Goal: Information Seeking & Learning: Find specific fact

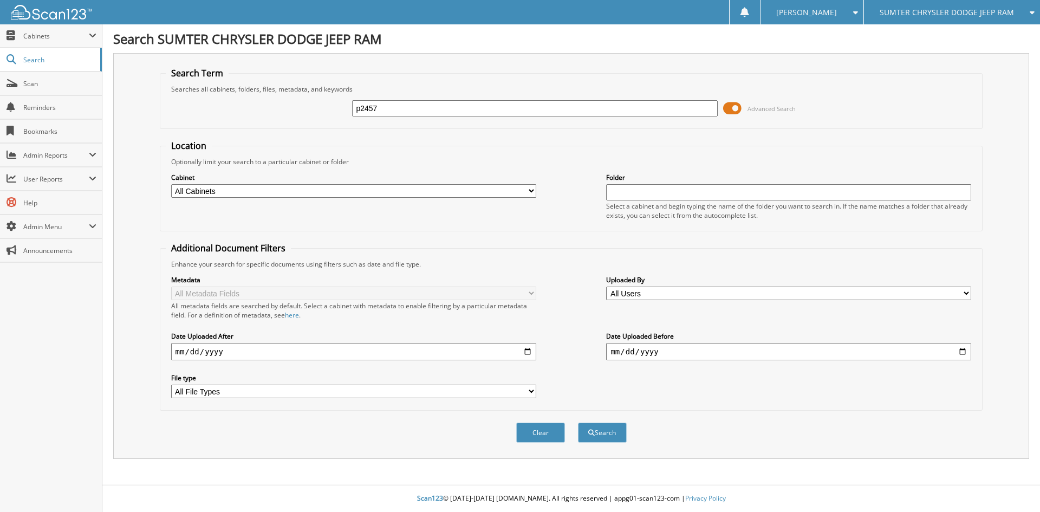
type input "p2457"
click at [578, 422] on button "Search" at bounding box center [602, 432] width 49 height 20
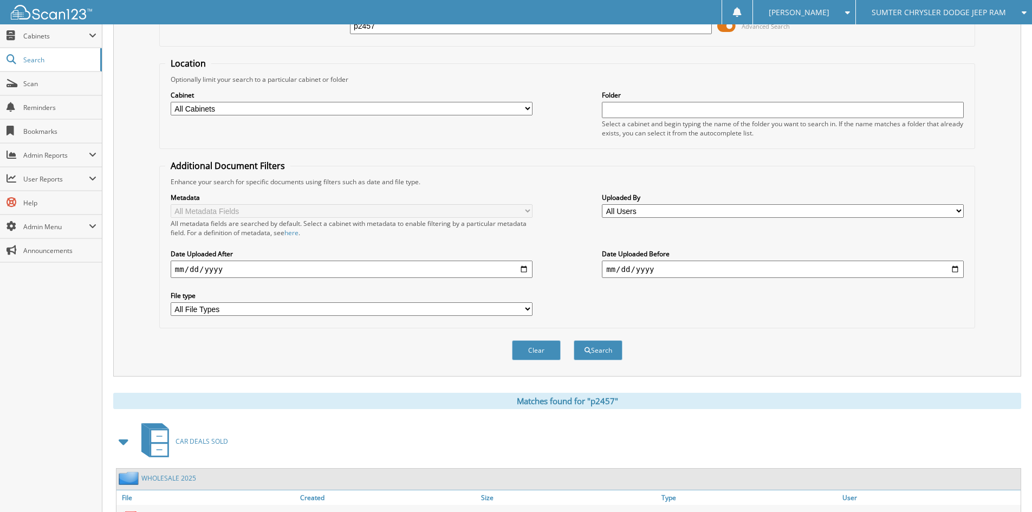
scroll to position [154, 0]
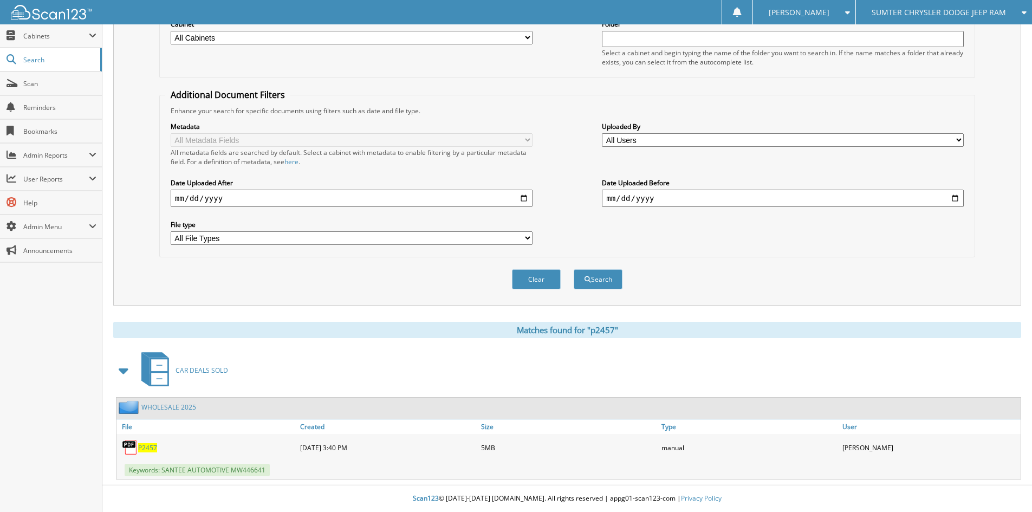
click at [171, 408] on link "WHOLESALE 2025" at bounding box center [168, 406] width 55 height 9
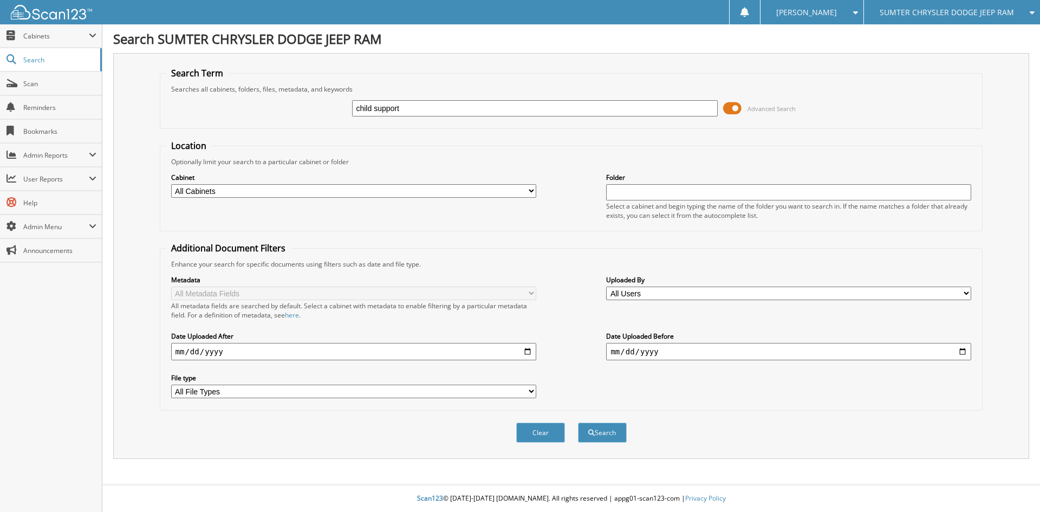
type input "child support"
click at [578, 422] on button "Search" at bounding box center [602, 432] width 49 height 20
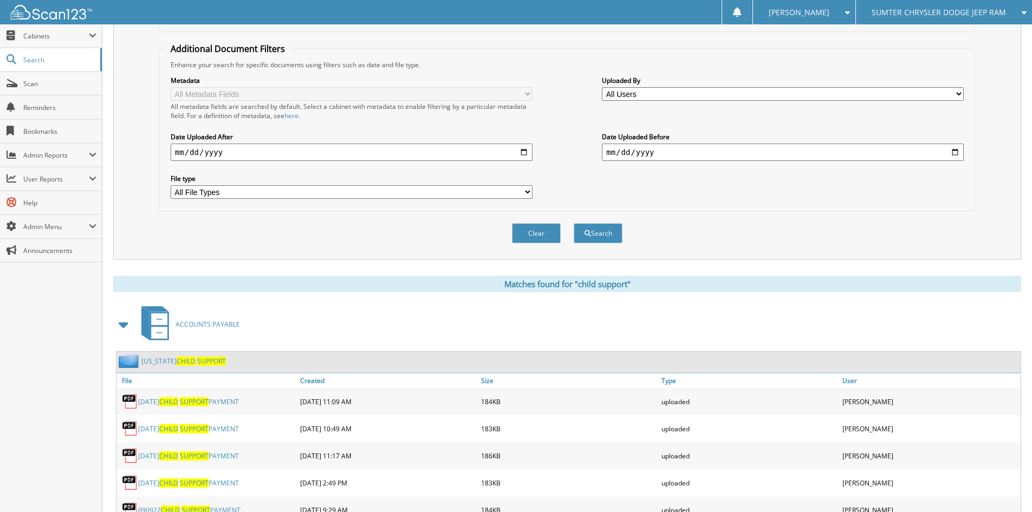
scroll to position [271, 0]
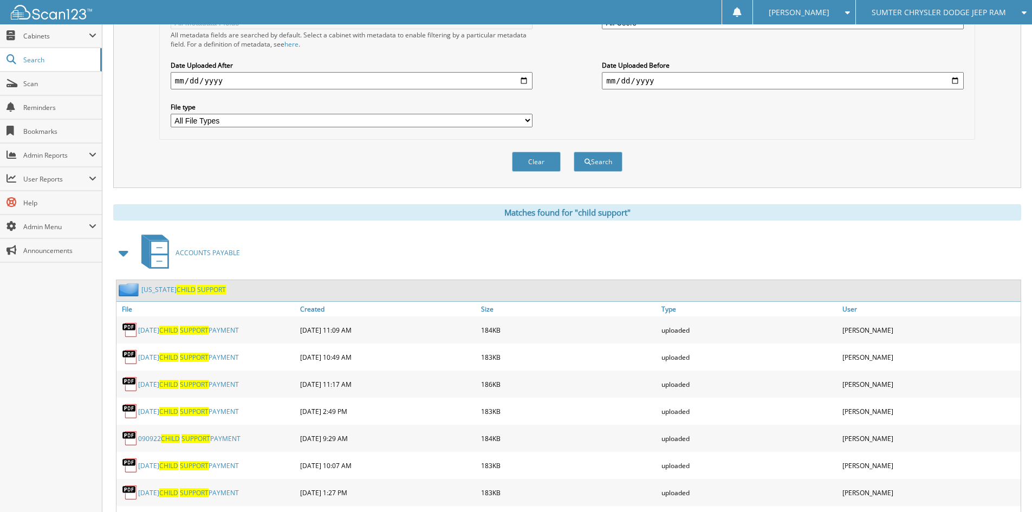
click at [192, 288] on link "SOUTH CAROLINA CHILD SUPPORT" at bounding box center [183, 289] width 84 height 9
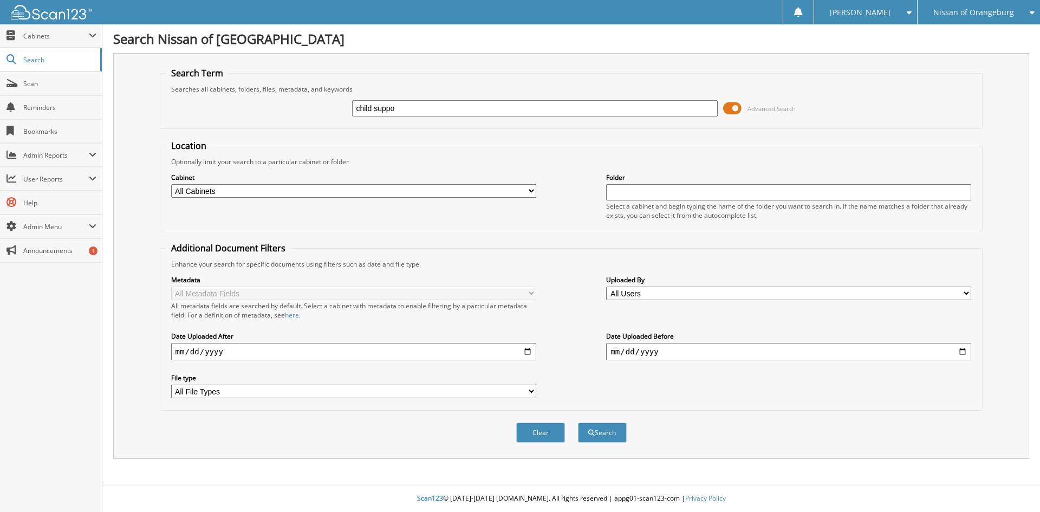
type input "child suppo"
click at [578, 422] on button "Search" at bounding box center [602, 432] width 49 height 20
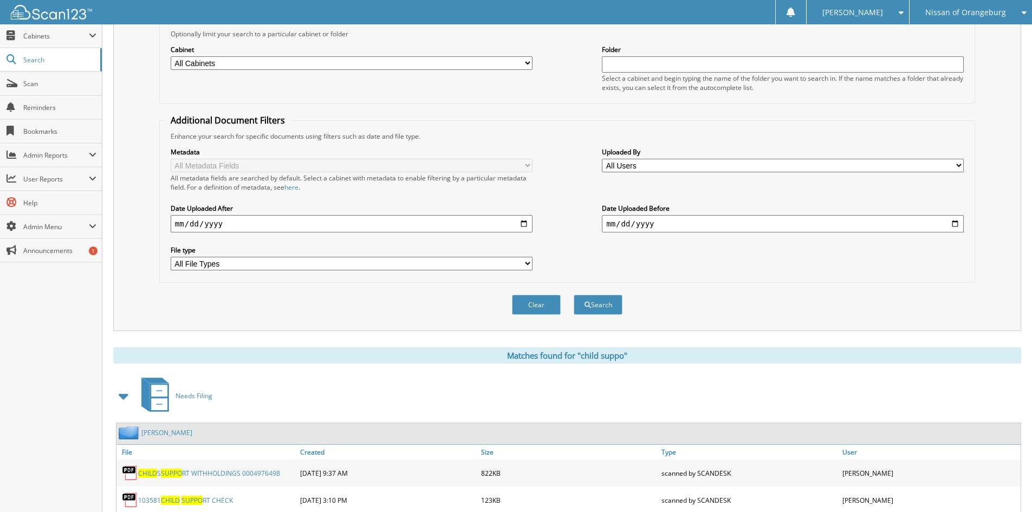
scroll to position [271, 0]
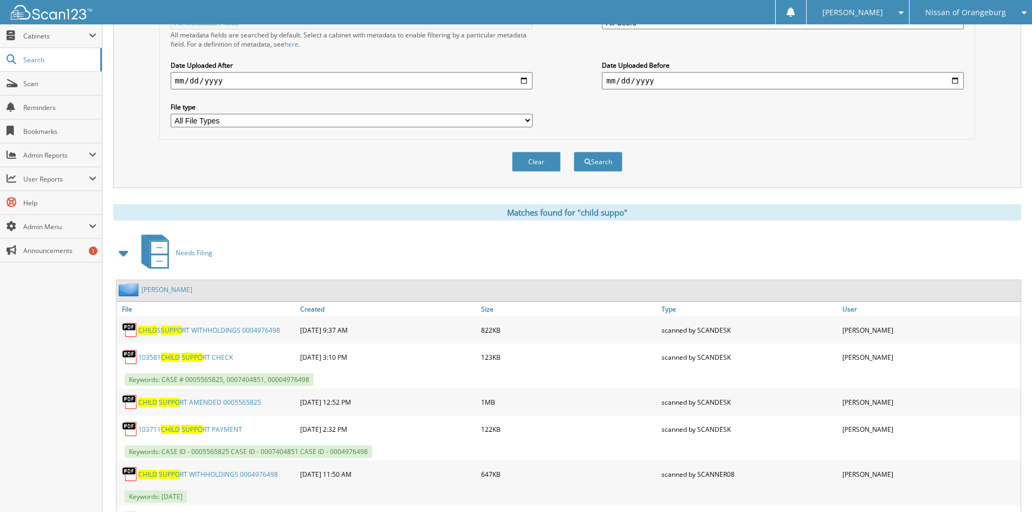
click at [125, 253] on span at bounding box center [123, 252] width 15 height 19
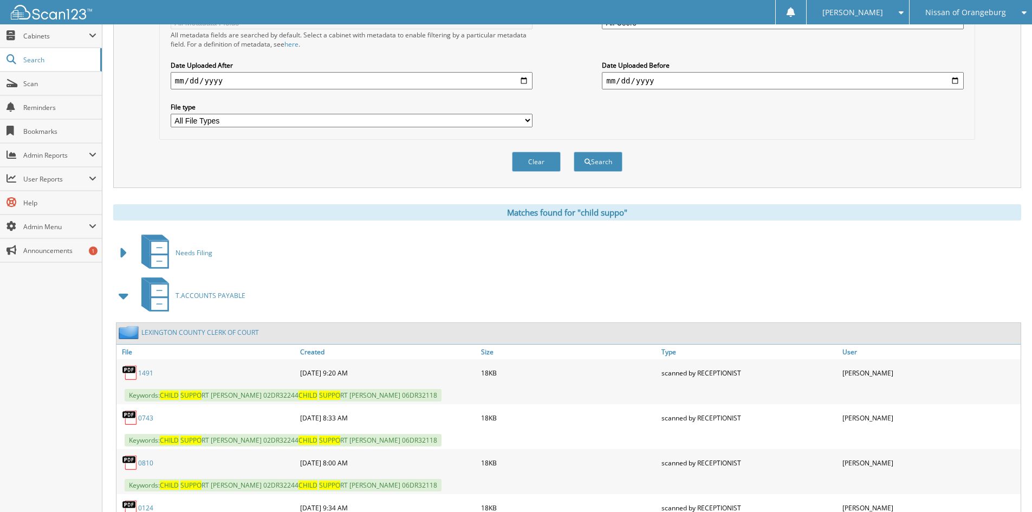
click at [122, 297] on span at bounding box center [123, 295] width 15 height 19
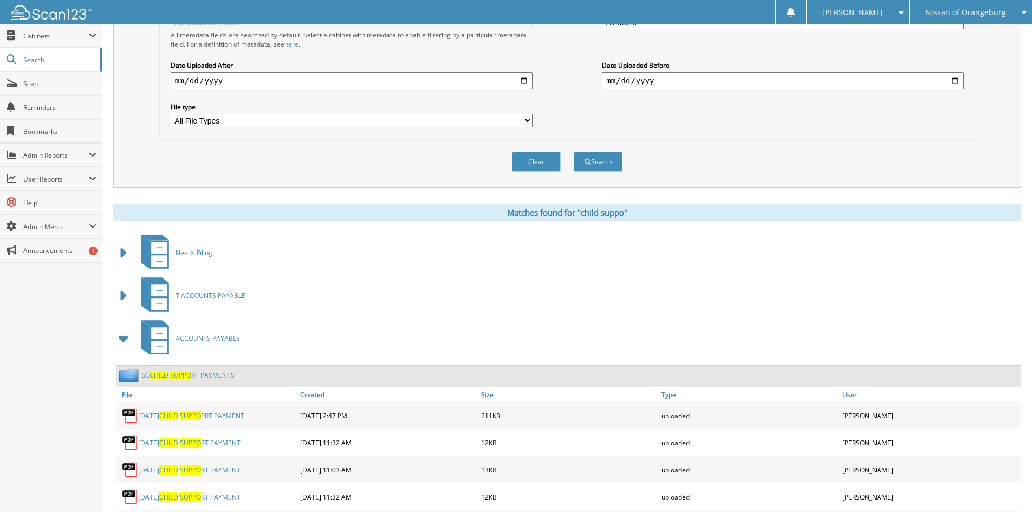
click at [164, 378] on span "CHILD" at bounding box center [158, 374] width 19 height 9
